Goal: Task Accomplishment & Management: Manage account settings

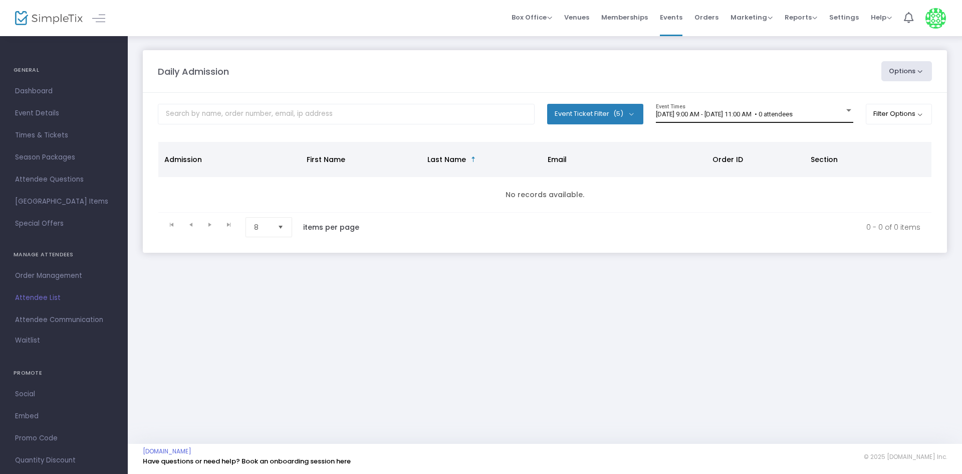
click at [739, 112] on span "[DATE] 9:00 AM - [DATE] 11:00 AM • 0 attendees" at bounding box center [724, 114] width 137 height 8
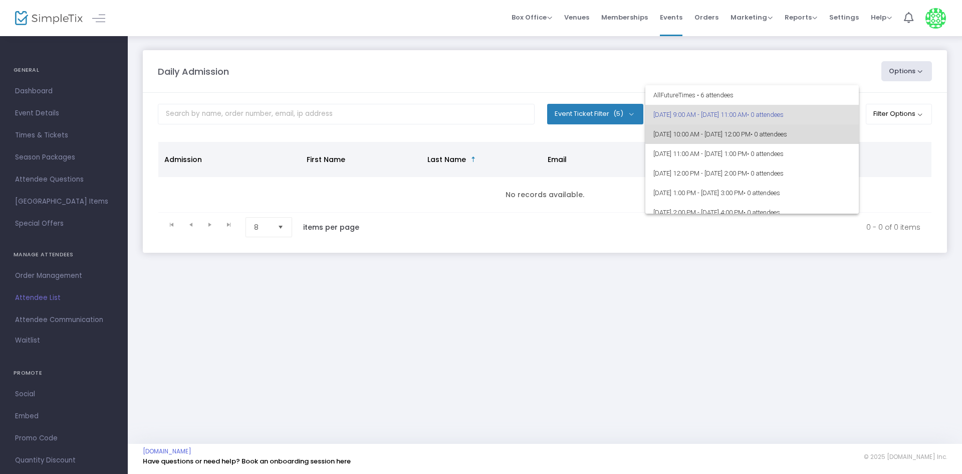
click at [761, 131] on span "9/13/2025 @ 10:00 AM - 9/13/2025 @ 12:00 PM • 0 attendees" at bounding box center [752, 134] width 197 height 20
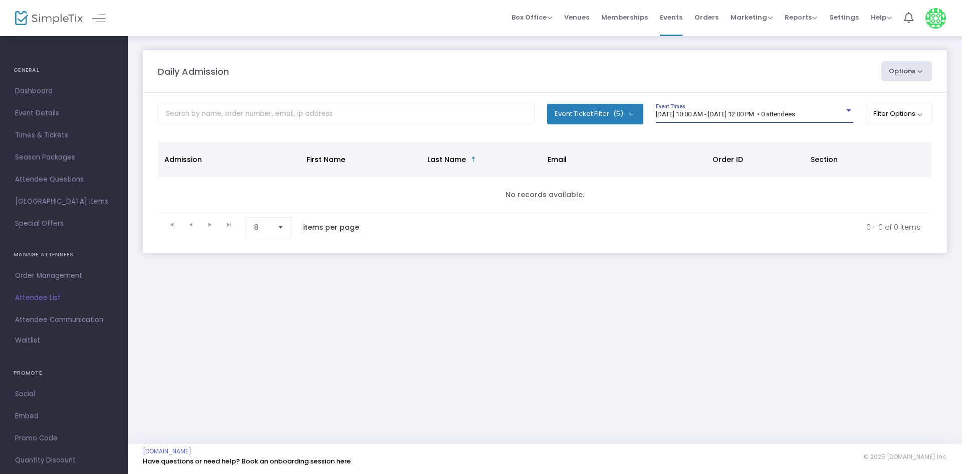
click at [758, 116] on span "9/13/2025 @ 10:00 AM - 9/13/2025 @ 12:00 PM • 0 attendees" at bounding box center [725, 114] width 139 height 8
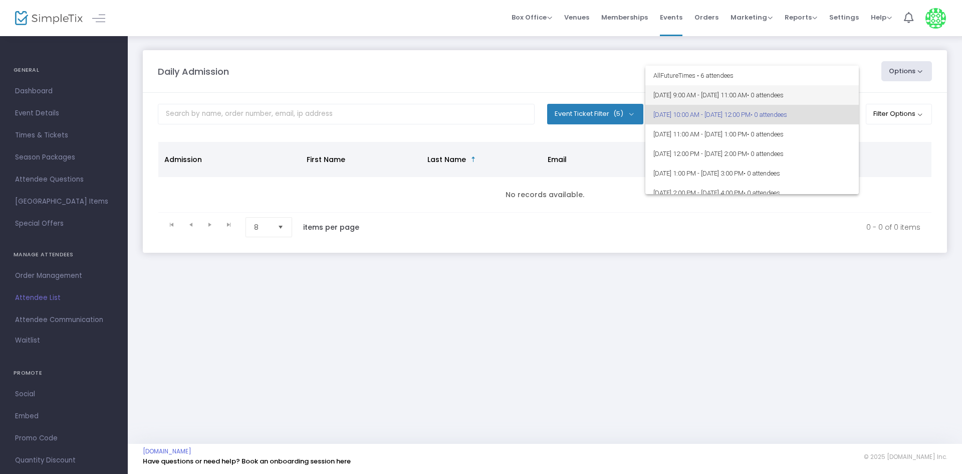
click at [760, 98] on span "[DATE] 9:00 AM - [DATE] 11:00 AM • 0 attendees" at bounding box center [752, 95] width 197 height 20
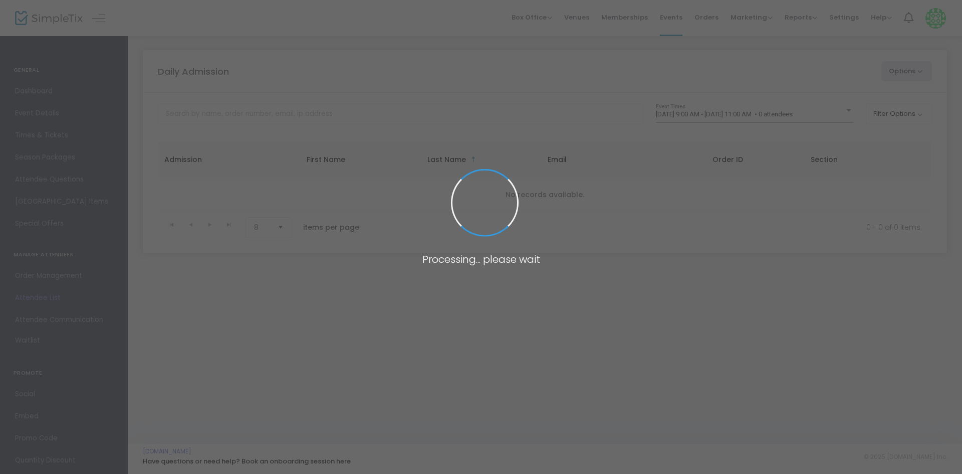
click at [744, 118] on span at bounding box center [481, 237] width 962 height 474
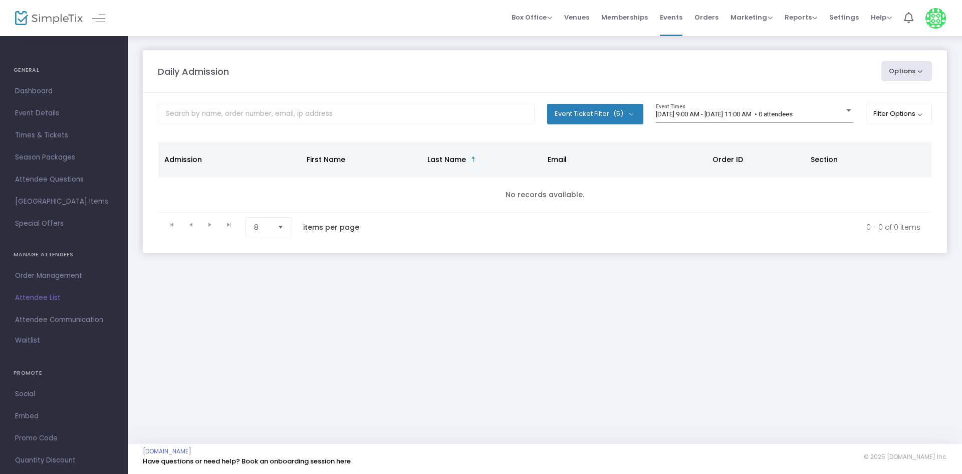
click at [744, 118] on div "[DATE] 9:00 AM - [DATE] 11:00 AM • 0 attendees Event Times" at bounding box center [754, 113] width 197 height 19
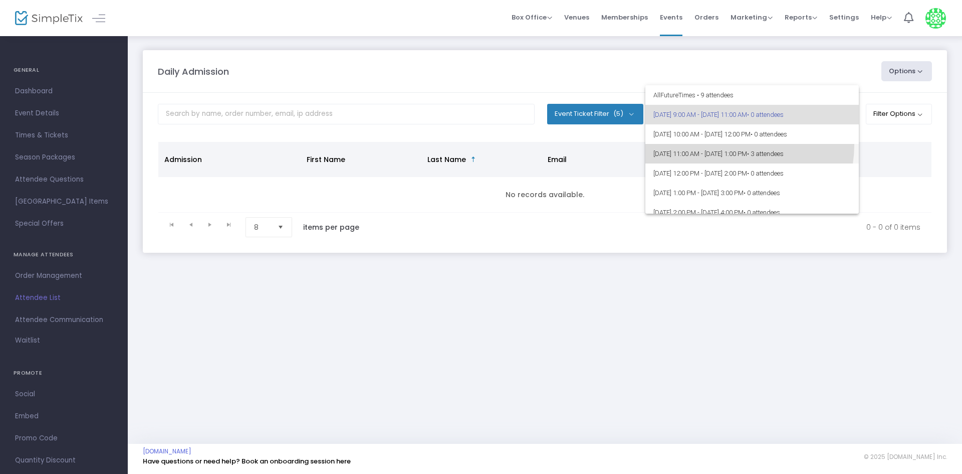
click at [739, 145] on span "[DATE] 11:00 AM - [DATE] 1:00 PM • 3 attendees" at bounding box center [752, 154] width 197 height 20
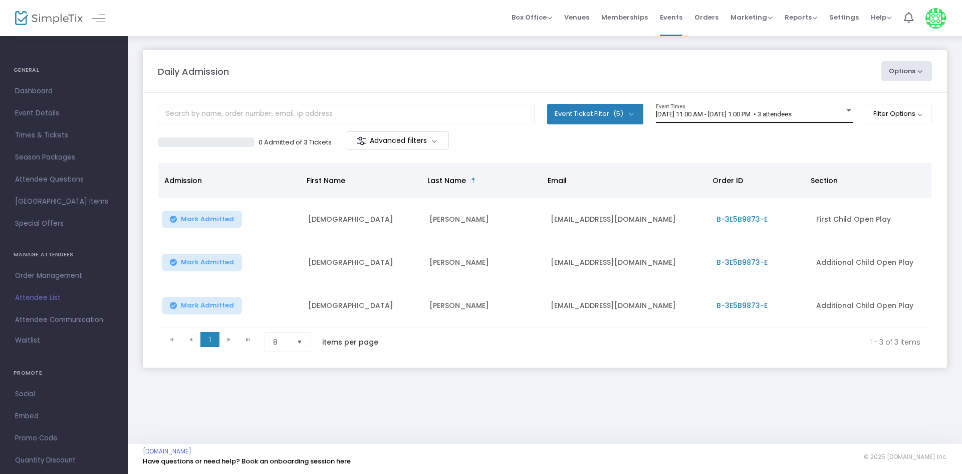
click at [709, 107] on div "[DATE] 11:00 AM - [DATE] 1:00 PM • 3 attendees Event Times" at bounding box center [754, 113] width 197 height 19
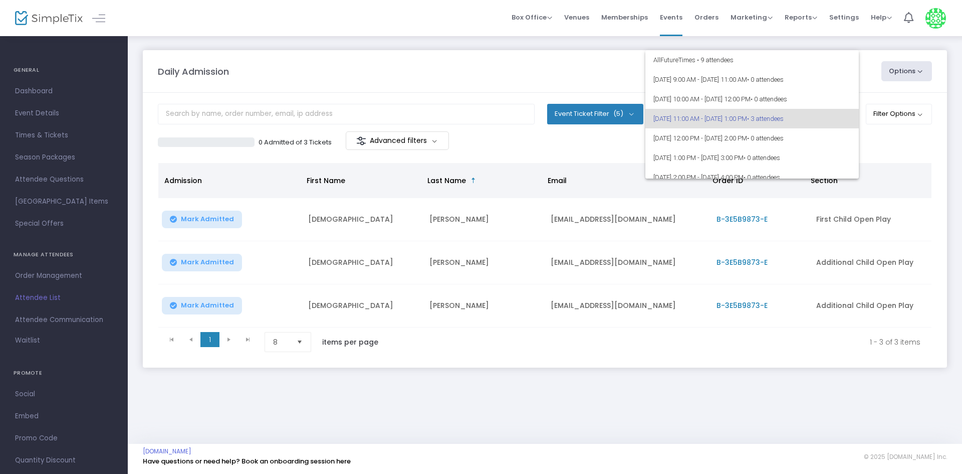
scroll to position [5, 0]
click at [704, 78] on span "[DATE] 9:00 AM - [DATE] 11:00 AM • 0 attendees" at bounding box center [752, 75] width 197 height 20
